Goal: Navigation & Orientation: Find specific page/section

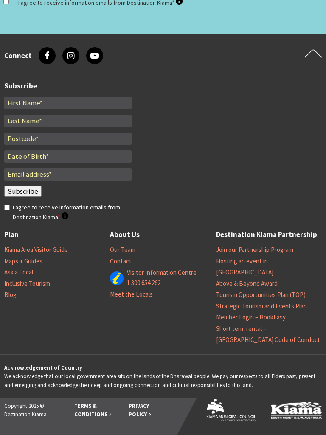
scroll to position [1265, 0]
